Goal: Check status: Check status

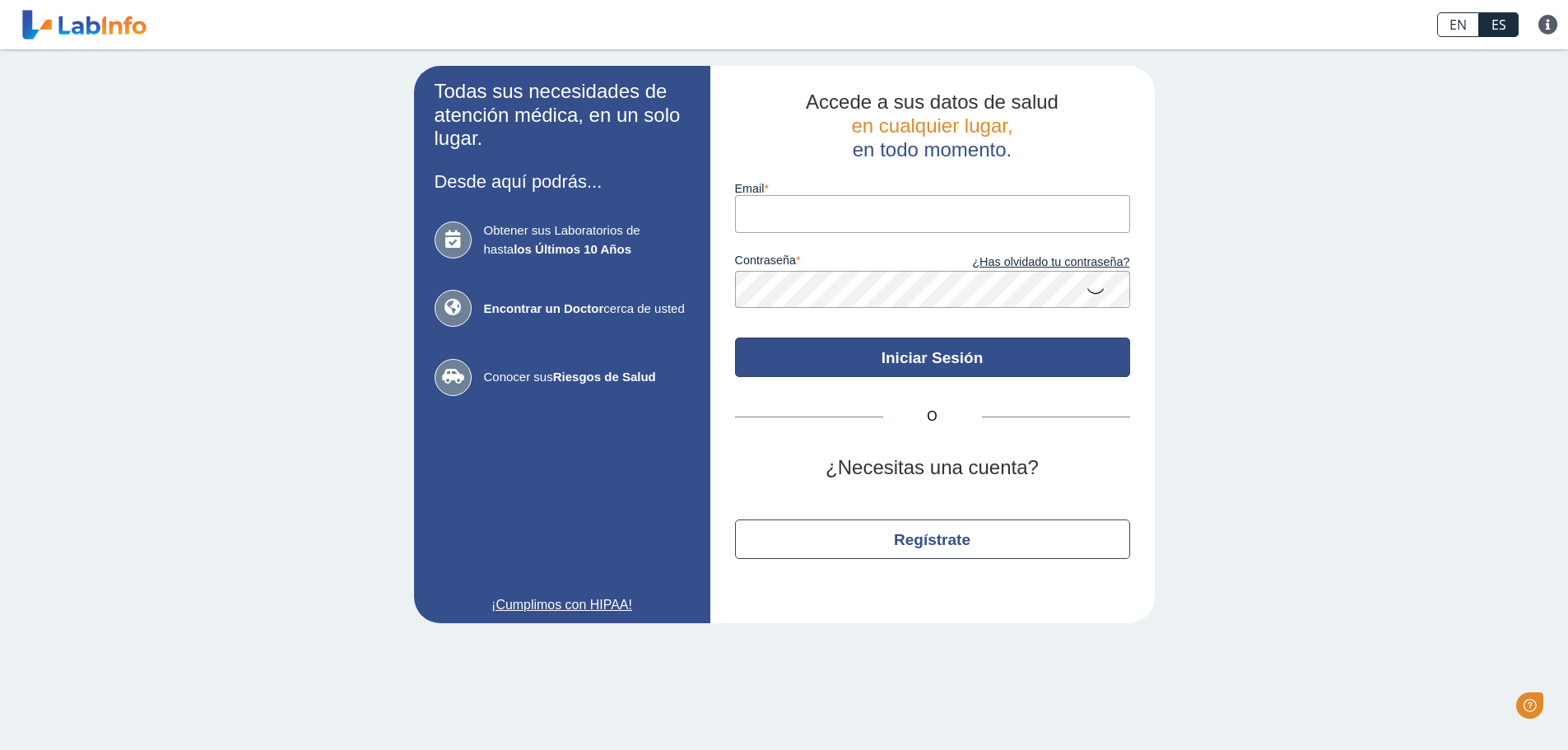
type input "[EMAIL_ADDRESS][DOMAIN_NAME]"
click at [930, 354] on button "Iniciar Sesión" at bounding box center [933, 357] width 395 height 40
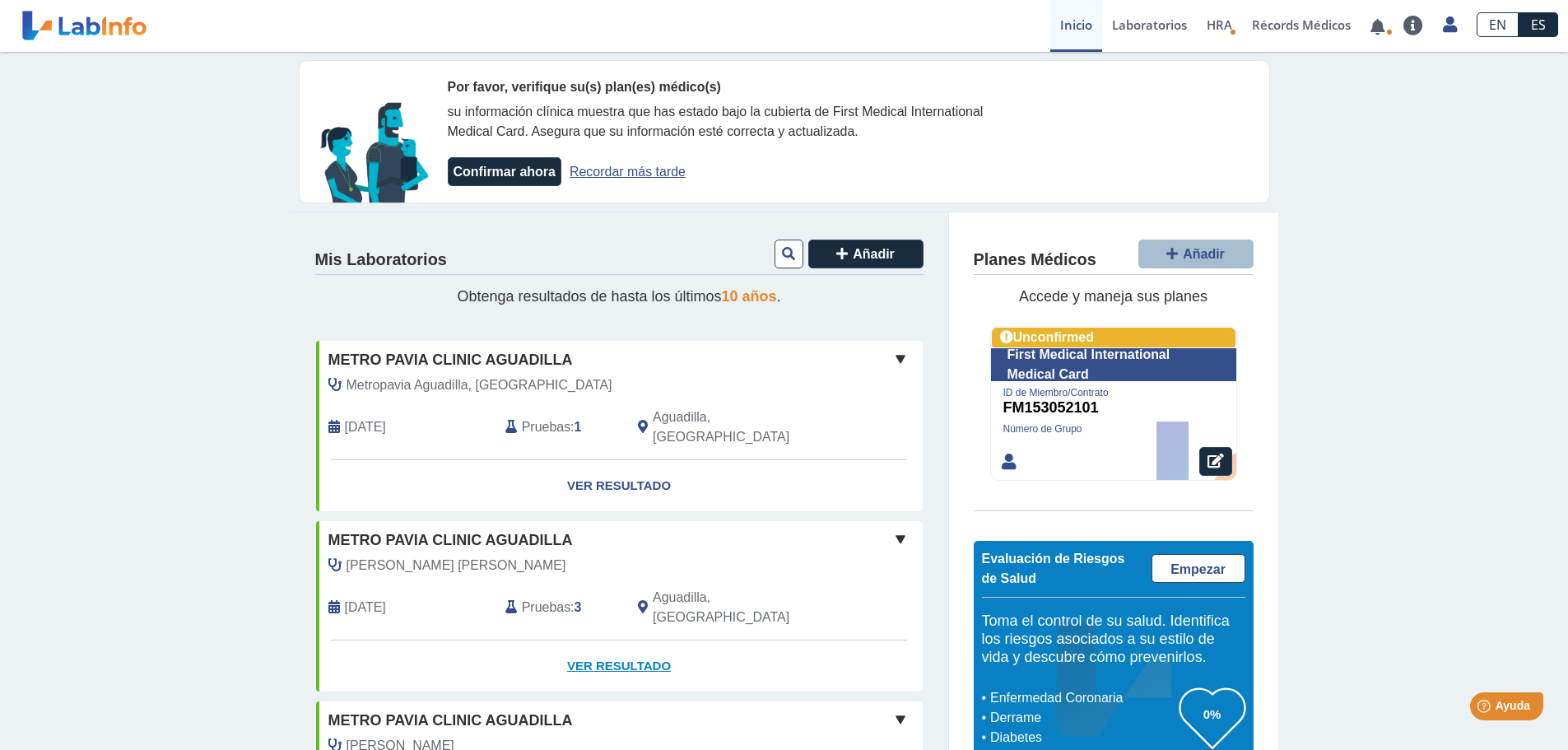
click at [630, 640] on link "Ver Resultado" at bounding box center [619, 666] width 606 height 52
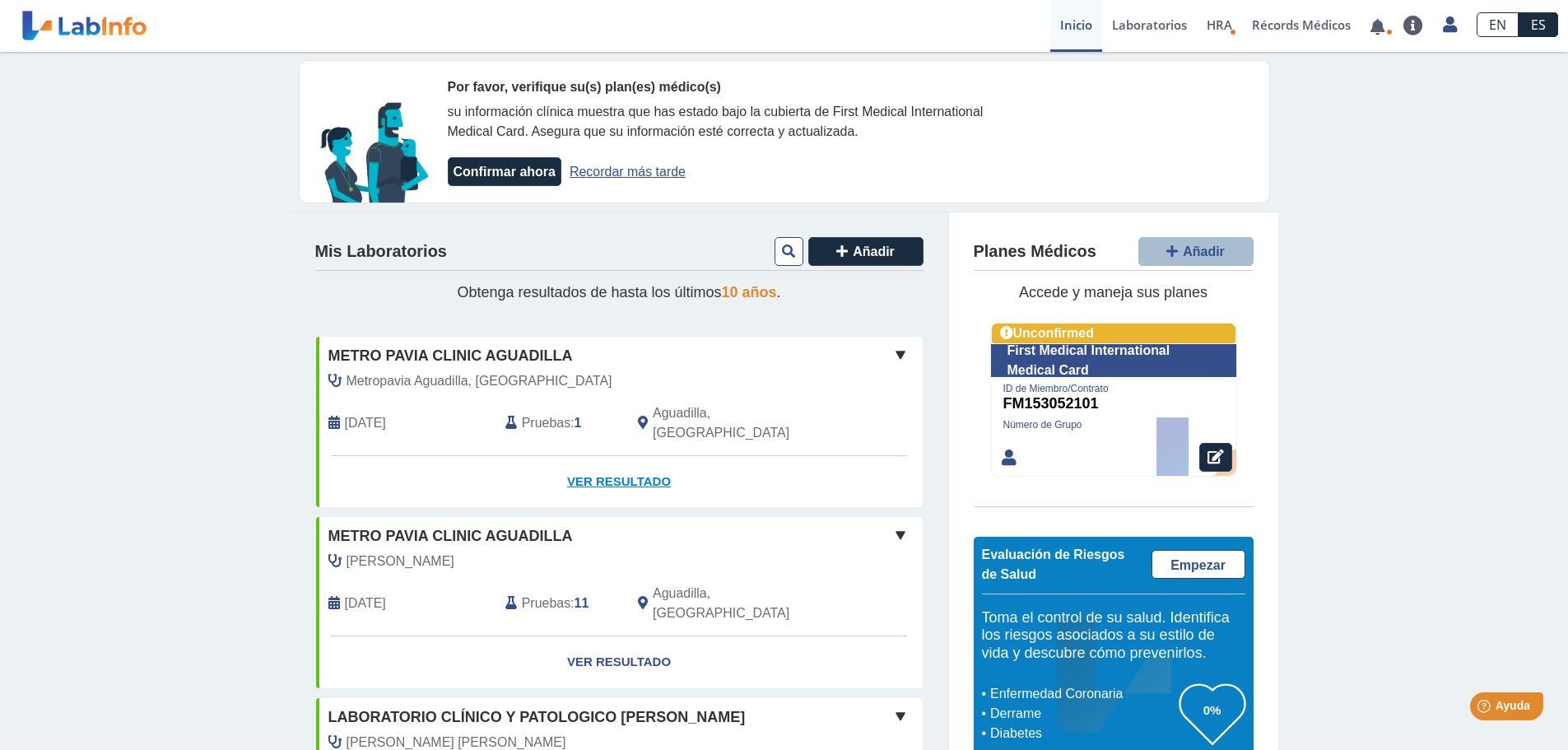
click at [615, 462] on link "Ver Resultado" at bounding box center [619, 482] width 606 height 52
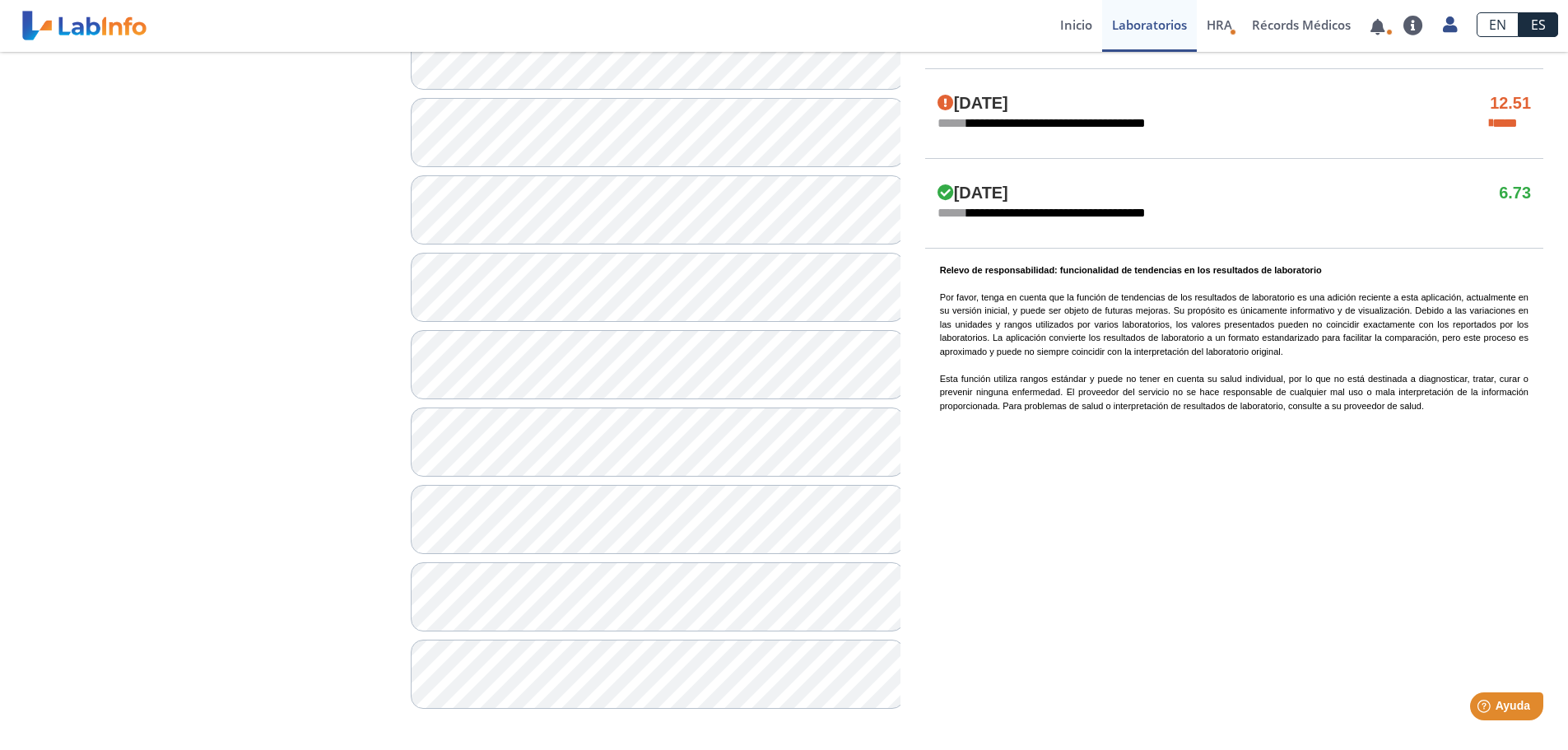
scroll to position [881, 0]
